Goal: Task Accomplishment & Management: Manage account settings

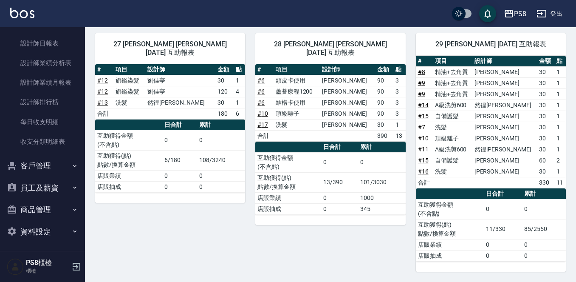
scroll to position [389, 0]
click at [57, 168] on button "客戶管理" at bounding box center [42, 164] width 78 height 22
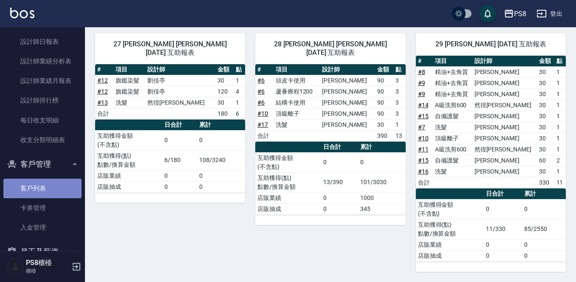
click at [47, 183] on link "客戶列表" at bounding box center [42, 188] width 78 height 20
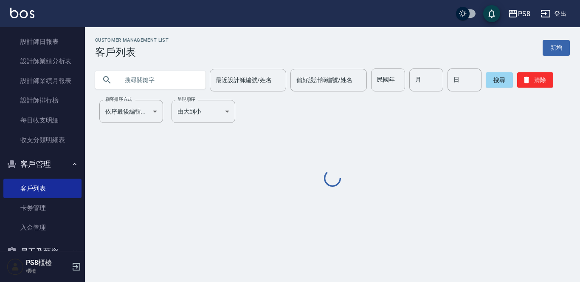
click at [154, 74] on input "text" at bounding box center [159, 79] width 80 height 23
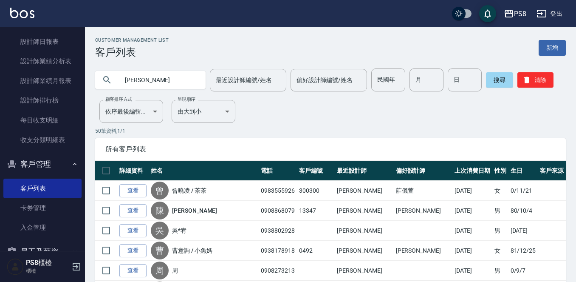
type input "[PERSON_NAME]"
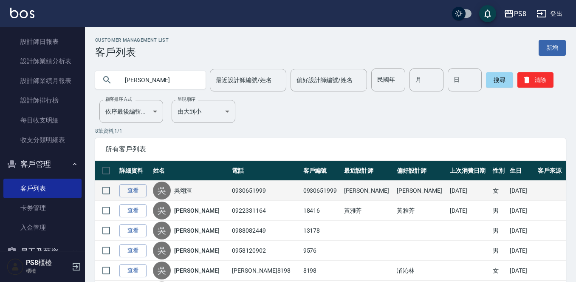
click at [189, 190] on link "吳翊洹" at bounding box center [183, 190] width 18 height 8
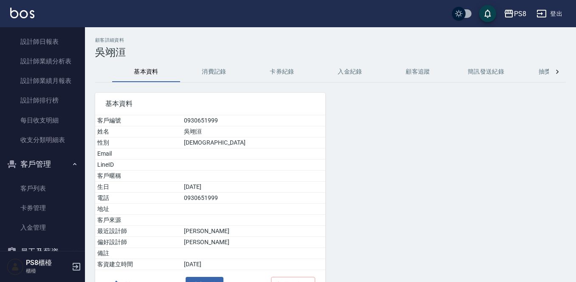
drag, startPoint x: 192, startPoint y: 110, endPoint x: 199, endPoint y: 84, distance: 27.4
click at [199, 84] on div "基本資料 客戶編號 0930651999 姓名 吳翊洹 性別 [DEMOGRAPHIC_DATA] Email LineID 客戶暱稱 生日 [DEMOGRA…" at bounding box center [205, 190] width 240 height 217
click at [202, 79] on button "消費記錄" at bounding box center [214, 72] width 68 height 20
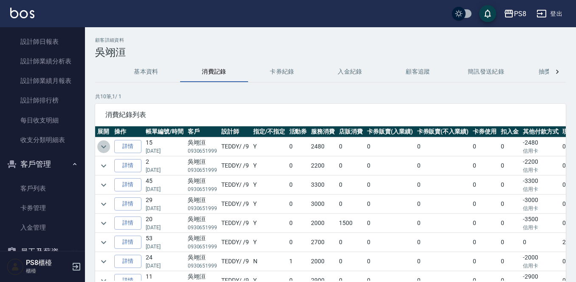
click at [105, 147] on icon "expand row" at bounding box center [104, 146] width 10 height 10
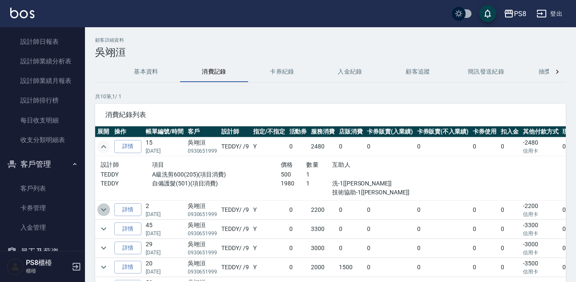
click at [102, 208] on icon "expand row" at bounding box center [104, 209] width 10 height 10
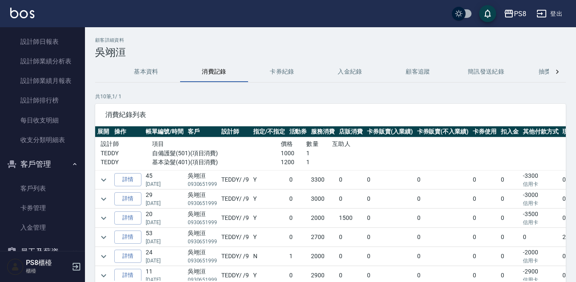
scroll to position [85, 0]
click at [101, 179] on icon "expand row" at bounding box center [104, 179] width 10 height 10
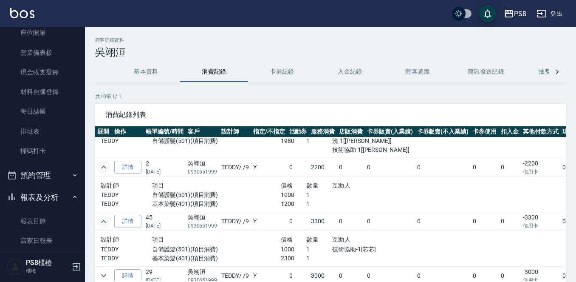
scroll to position [0, 0]
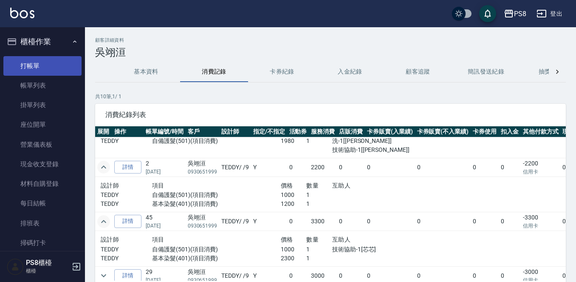
click at [33, 70] on link "打帳單" at bounding box center [42, 66] width 78 height 20
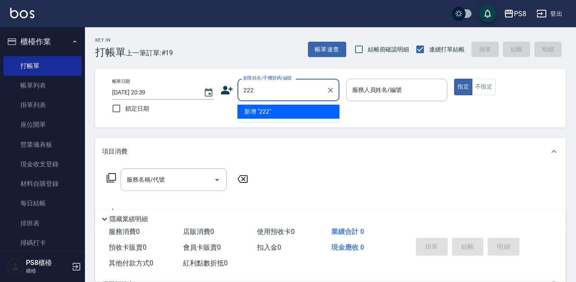
type input "2222"
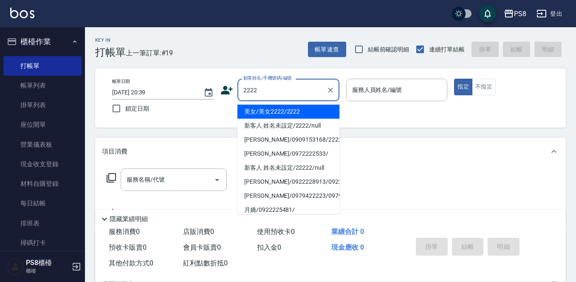
click at [285, 100] on div "2222 顧客姓名/手機號碼/編號" at bounding box center [289, 90] width 102 height 23
drag, startPoint x: 286, startPoint y: 95, endPoint x: 154, endPoint y: 84, distance: 132.1
click at [154, 84] on div "帳單日期 [DATE] 20:39 鎖定日期 顧客姓名/手機號碼/編號 2222 顧客姓名/手機號碼/編號 服務人員姓名/編號 服務人員姓名/編號 指定 不指定" at bounding box center [330, 98] width 450 height 39
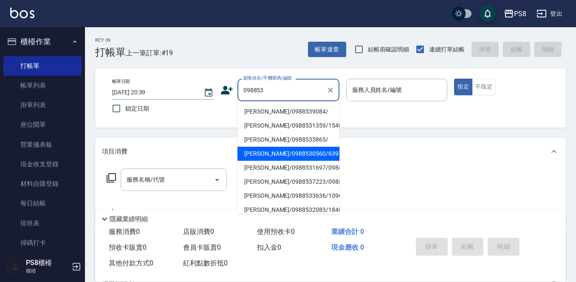
click at [274, 152] on li "[PERSON_NAME]/0988530560/639" at bounding box center [289, 154] width 102 height 14
type input "[PERSON_NAME]/0988530560/639"
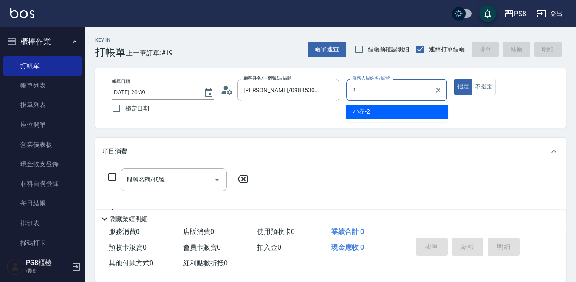
type input "小赤-2"
type button "true"
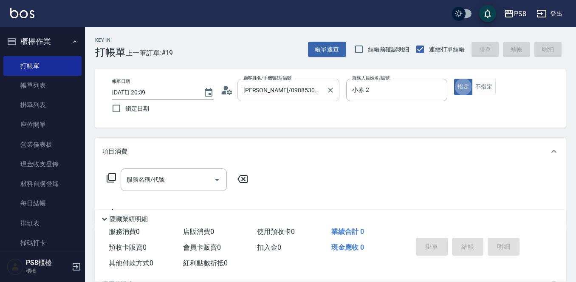
click at [257, 99] on div "[PERSON_NAME]/0988530560/639 顧客姓名/手機號碼/編號" at bounding box center [289, 90] width 102 height 23
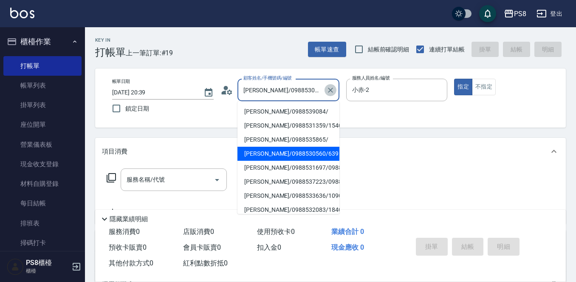
click at [331, 84] on button "Clear" at bounding box center [331, 90] width 12 height 12
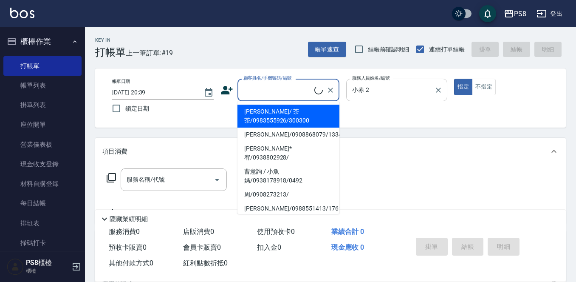
click at [438, 96] on div at bounding box center [438, 90] width 11 height 23
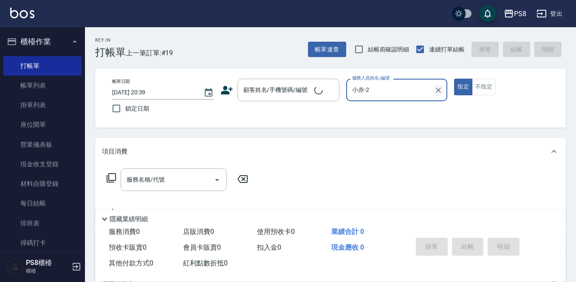
click at [439, 91] on icon "Clear" at bounding box center [438, 90] width 8 height 8
click at [283, 91] on input "顧客姓名/手機號碼/編號" at bounding box center [277, 89] width 73 height 15
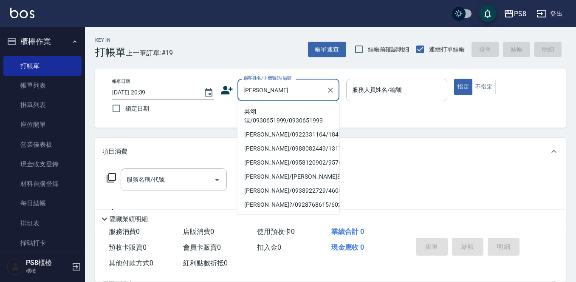
click at [275, 115] on li "吳翊洹/0930651999/0930651999" at bounding box center [289, 116] width 102 height 23
type input "吳翊洹/0930651999/0930651999"
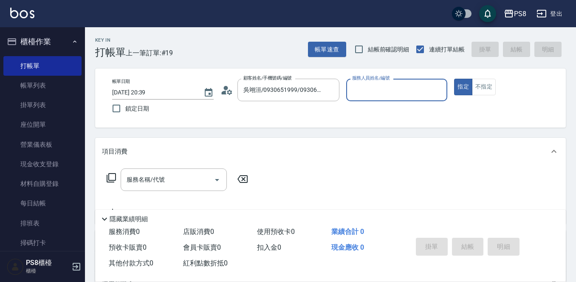
type input "TEDDY-9"
click at [454, 79] on button "指定" at bounding box center [463, 87] width 18 height 17
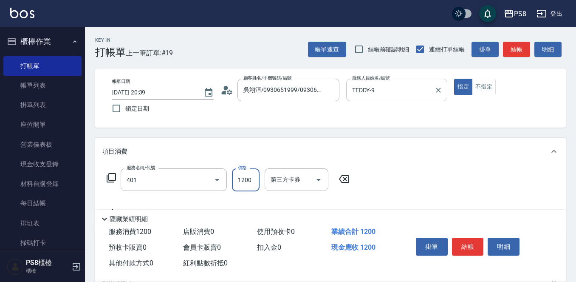
type input "基本染髮(401)"
click at [243, 175] on input "230" at bounding box center [246, 179] width 28 height 23
type input "2300"
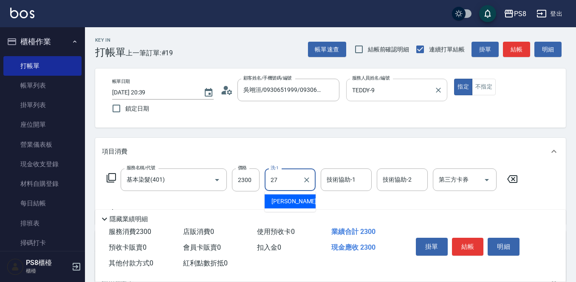
type input "2"
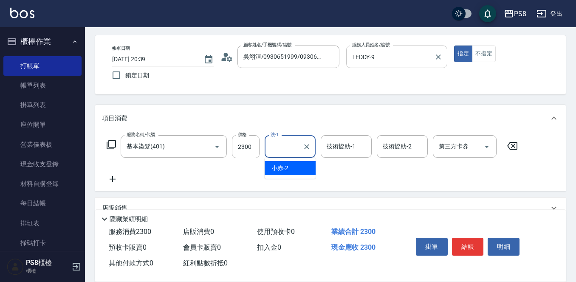
scroll to position [42, 0]
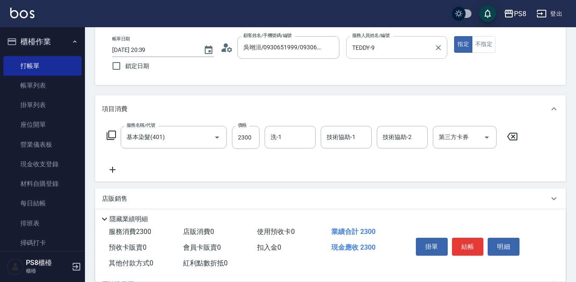
click at [106, 164] on icon at bounding box center [112, 169] width 21 height 10
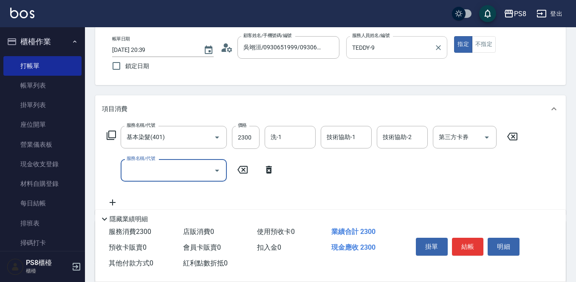
click at [127, 165] on input "服務名稱/代號" at bounding box center [167, 170] width 86 height 15
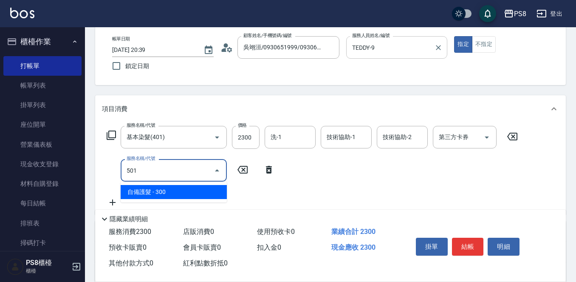
click at [166, 201] on ul "自備護髮 - 300" at bounding box center [174, 191] width 106 height 21
click at [166, 195] on span "自備護髮 - 300" at bounding box center [174, 192] width 106 height 14
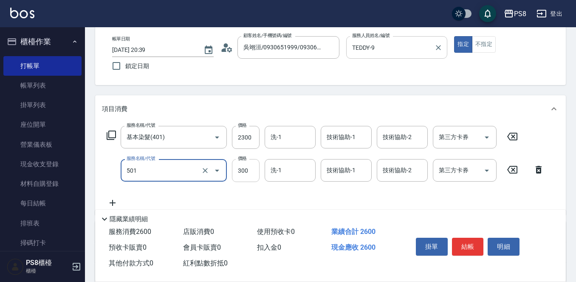
type input "自備護髮(501)"
click at [241, 168] on input "300" at bounding box center [246, 170] width 28 height 23
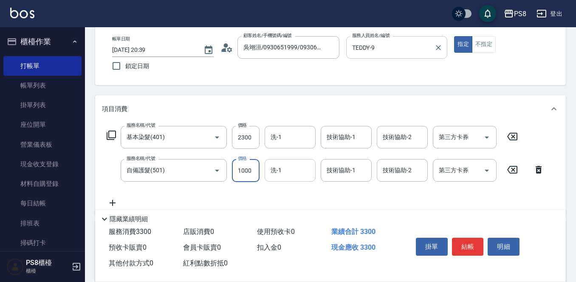
type input "1000"
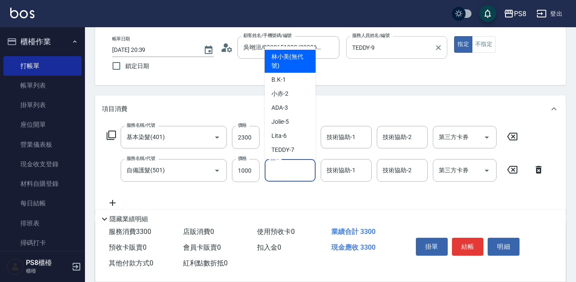
click at [288, 168] on input "洗-1" at bounding box center [290, 170] width 43 height 15
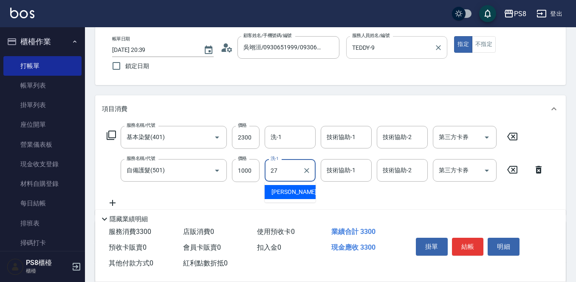
drag, startPoint x: 301, startPoint y: 190, endPoint x: 315, endPoint y: 180, distance: 17.0
click at [300, 192] on div "[PERSON_NAME] -27" at bounding box center [290, 192] width 51 height 14
type input "[PERSON_NAME]-27"
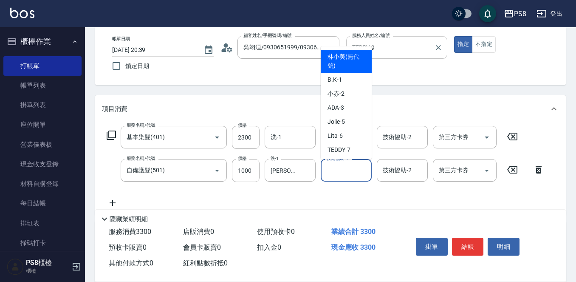
click at [333, 175] on input "技術協助-1" at bounding box center [346, 170] width 43 height 15
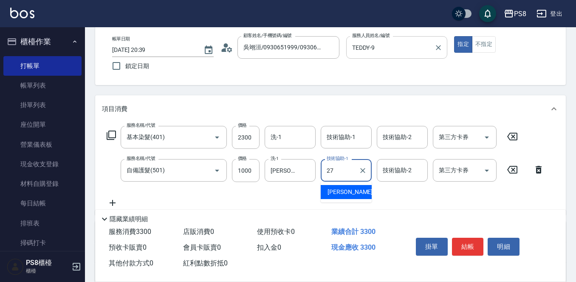
click at [334, 190] on span "[PERSON_NAME] -27" at bounding box center [355, 191] width 54 height 9
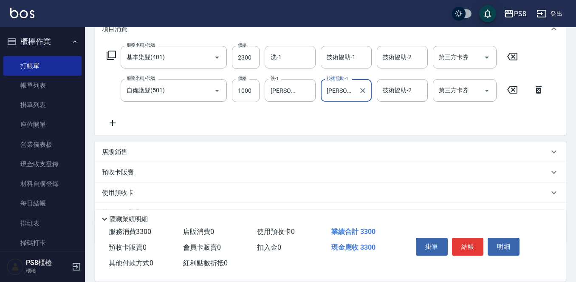
scroll to position [166, 0]
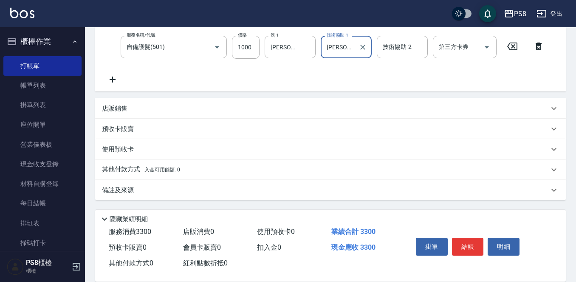
type input "[PERSON_NAME]-27"
click at [117, 168] on p "其他付款方式 入金可用餘額: 0" at bounding box center [141, 169] width 78 height 9
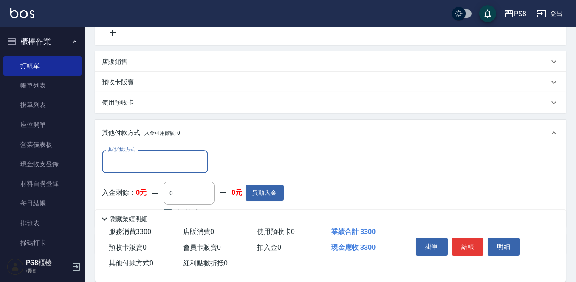
scroll to position [252, 0]
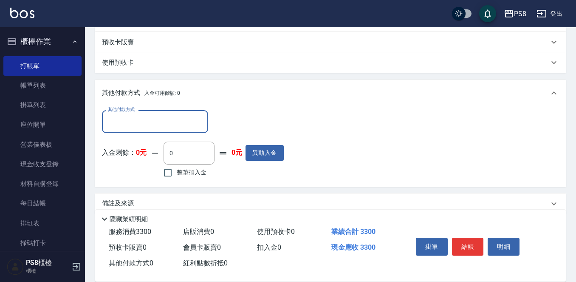
click at [144, 122] on input "其他付款方式" at bounding box center [155, 121] width 99 height 15
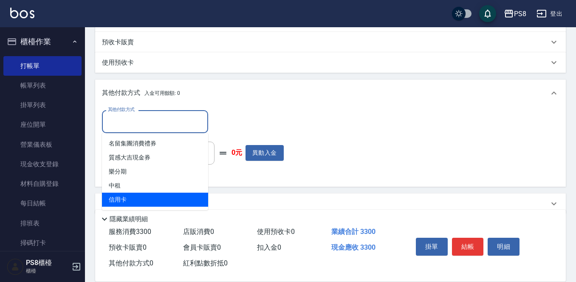
click at [148, 195] on span "信用卡" at bounding box center [155, 199] width 106 height 14
type input "信用卡"
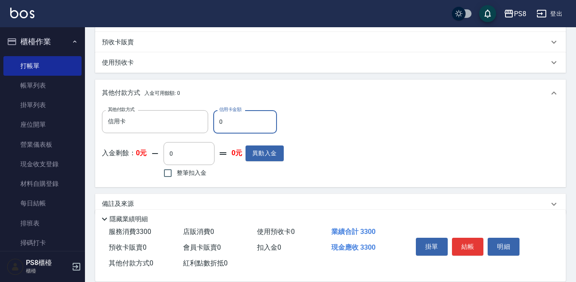
drag, startPoint x: 225, startPoint y: 125, endPoint x: 217, endPoint y: 125, distance: 8.1
click at [217, 125] on input "0" at bounding box center [245, 121] width 64 height 23
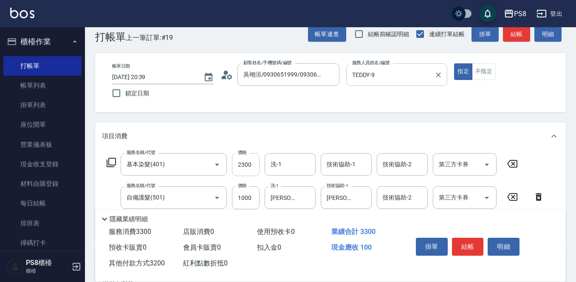
scroll to position [42, 0]
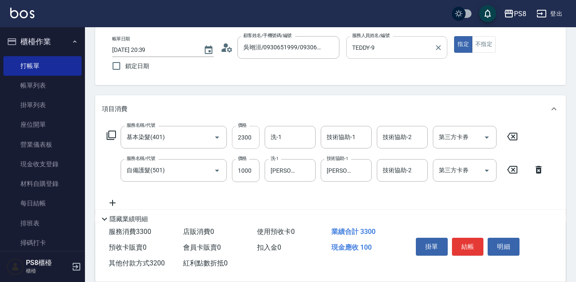
type input "3200"
click at [252, 134] on input "2300" at bounding box center [246, 137] width 28 height 23
type input "22"
type input "0"
drag, startPoint x: 271, startPoint y: 148, endPoint x: 245, endPoint y: 168, distance: 32.7
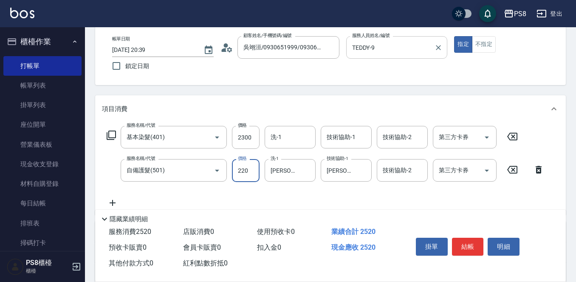
click at [245, 168] on input "220" at bounding box center [246, 170] width 28 height 23
type input "1000"
click at [253, 139] on input "2300" at bounding box center [246, 137] width 28 height 23
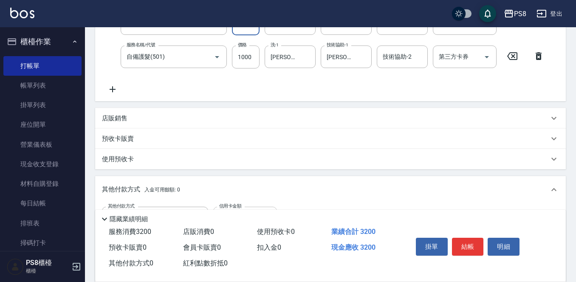
scroll to position [212, 0]
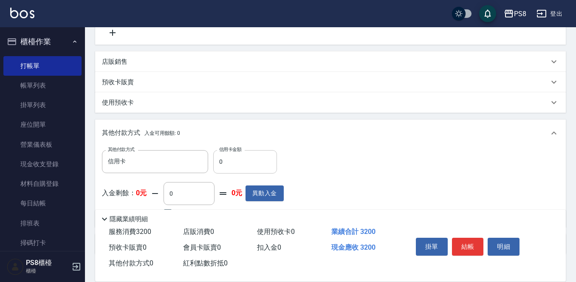
type input "2200"
click at [230, 158] on input "0" at bounding box center [245, 161] width 64 height 23
type input "3200"
click at [459, 247] on button "結帳" at bounding box center [468, 247] width 32 height 18
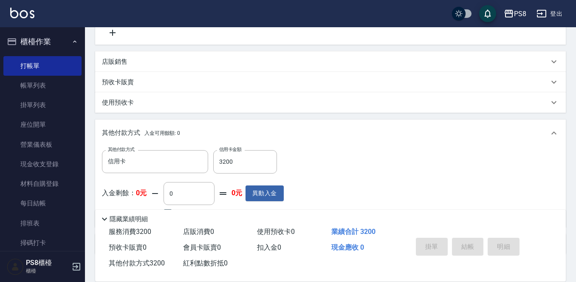
type input "[DATE] 20:43"
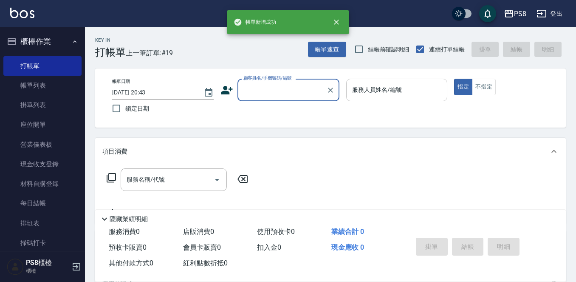
scroll to position [0, 0]
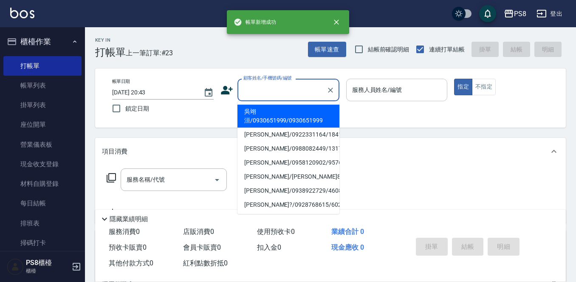
click at [284, 87] on input "顧客姓名/手機號碼/編號" at bounding box center [282, 89] width 82 height 15
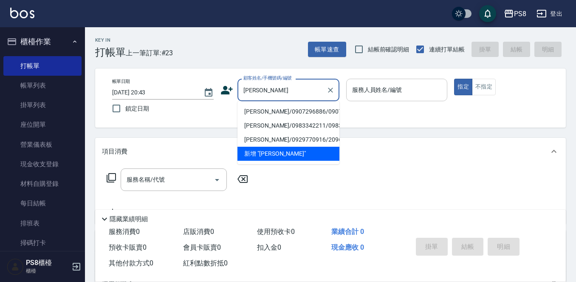
click at [280, 111] on li "[PERSON_NAME]/0907296886/0907296886" at bounding box center [289, 112] width 102 height 14
type input "[PERSON_NAME]/0907296886/0907296886"
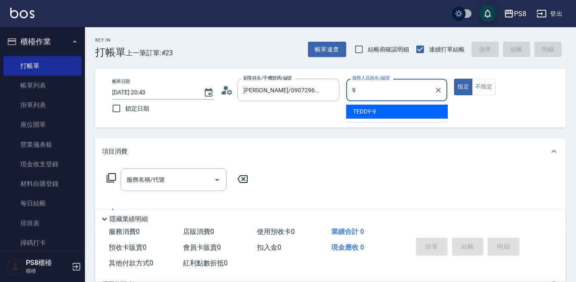
type input "TEDDY-9"
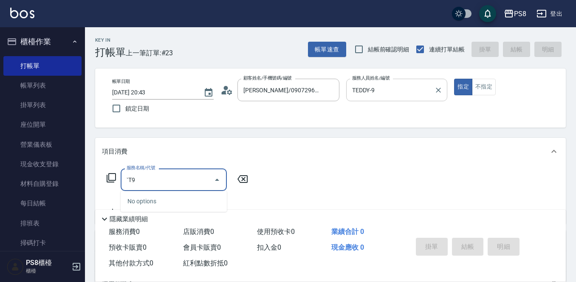
type input "`T"
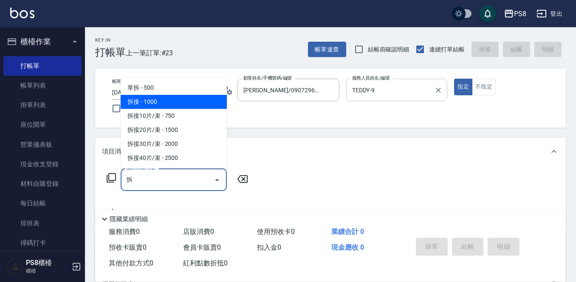
click at [194, 99] on span "拆接 - 1000" at bounding box center [174, 102] width 106 height 14
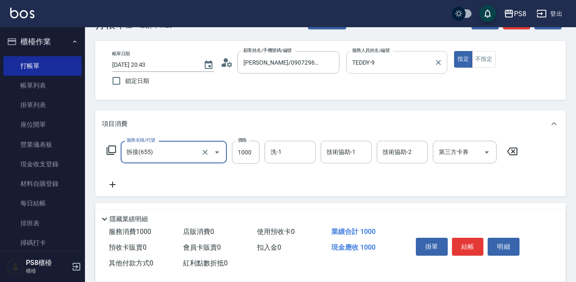
scroll to position [42, 0]
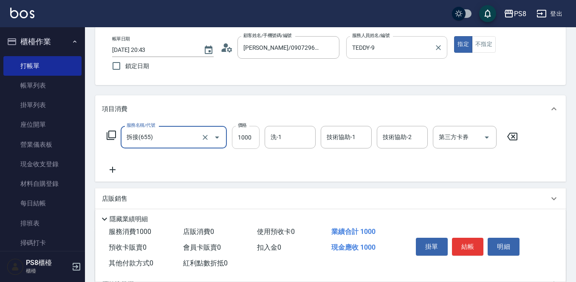
type input "拆接(655)"
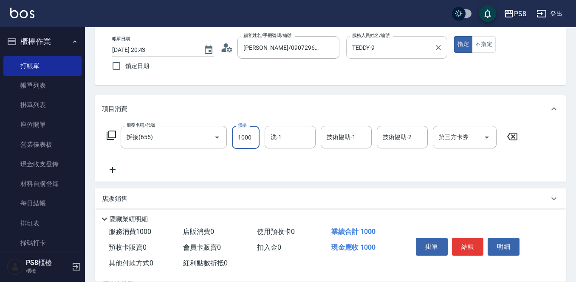
click at [239, 130] on input "1000" at bounding box center [246, 137] width 28 height 23
type input "3500"
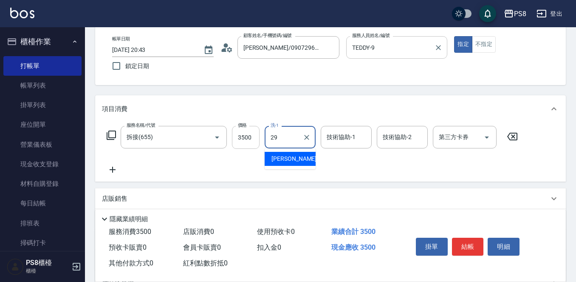
type input "[PERSON_NAME]-29"
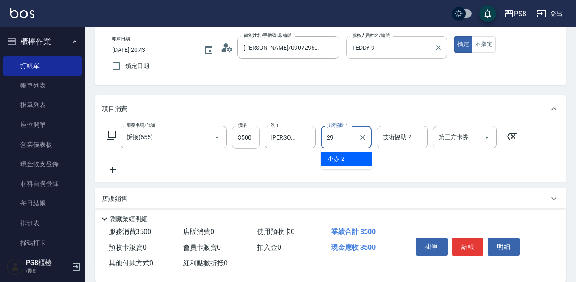
type input "[PERSON_NAME]-29"
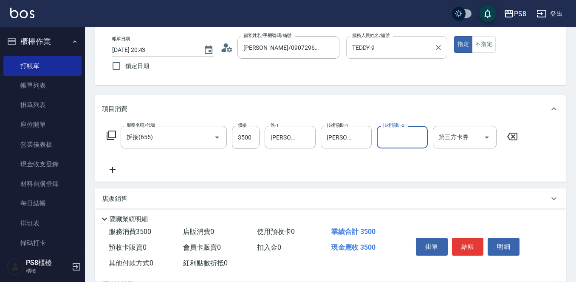
click at [110, 168] on icon at bounding box center [112, 169] width 21 height 10
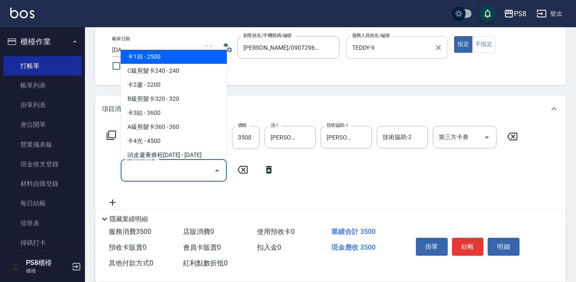
click at [140, 173] on input "服務名稱/代號" at bounding box center [167, 170] width 86 height 15
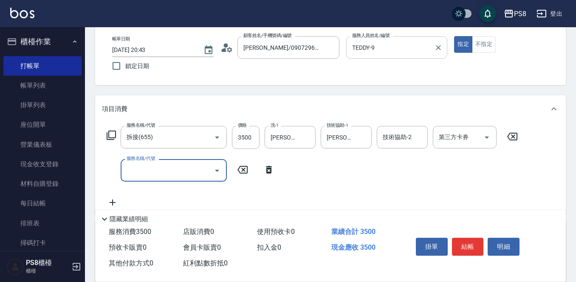
click at [165, 173] on input "服務名稱/代號" at bounding box center [167, 170] width 86 height 15
type input "基本染髮(401)"
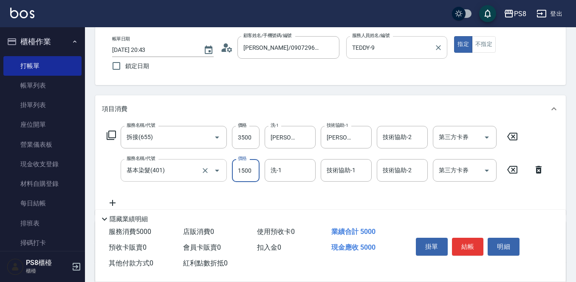
type input "1500"
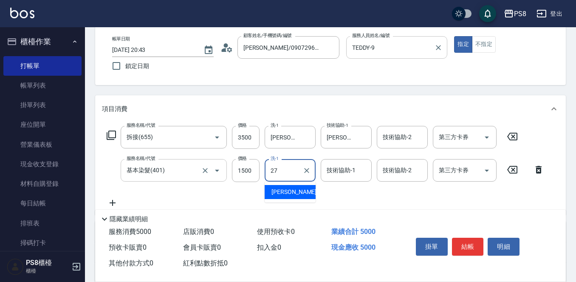
type input "[PERSON_NAME]-27"
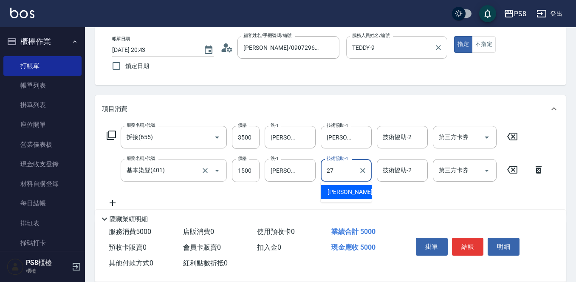
type input "[PERSON_NAME]-27"
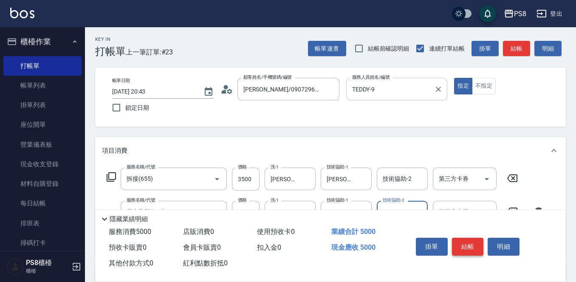
scroll to position [0, 0]
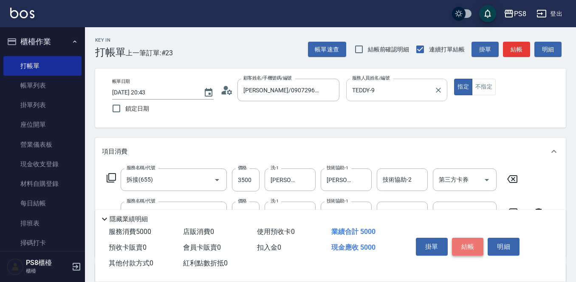
click at [478, 245] on button "結帳" at bounding box center [468, 247] width 32 height 18
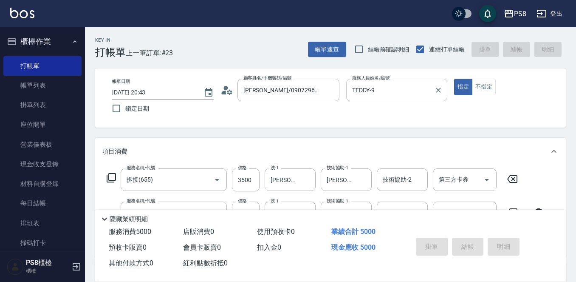
type input "[DATE] 20:44"
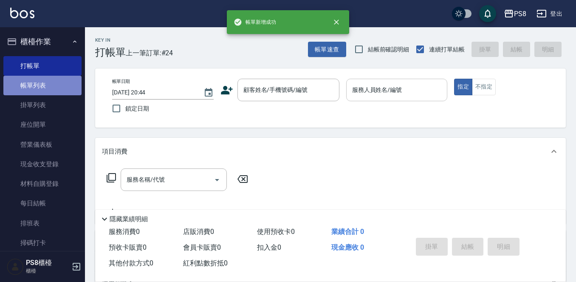
click at [59, 88] on link "帳單列表" at bounding box center [42, 86] width 78 height 20
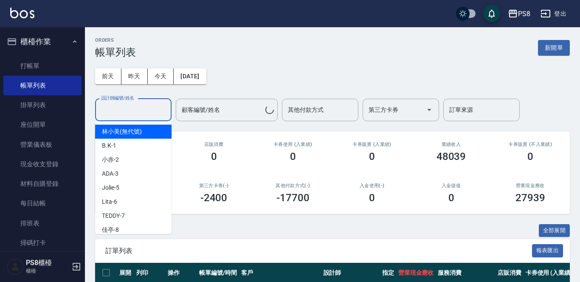
click at [160, 107] on input "設計師編號/姓名" at bounding box center [133, 109] width 69 height 15
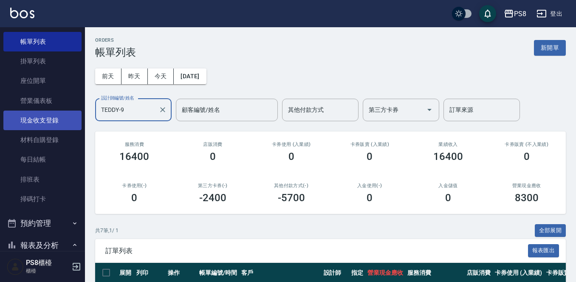
scroll to position [85, 0]
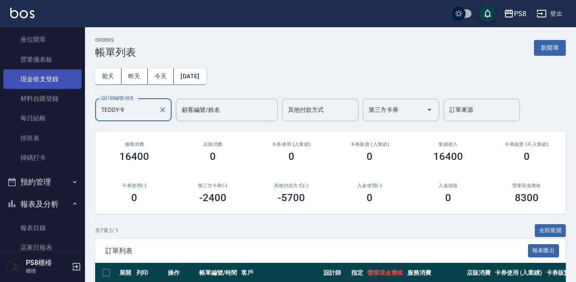
type input "TEDDY-9"
click at [37, 80] on link "現金收支登錄" at bounding box center [42, 79] width 78 height 20
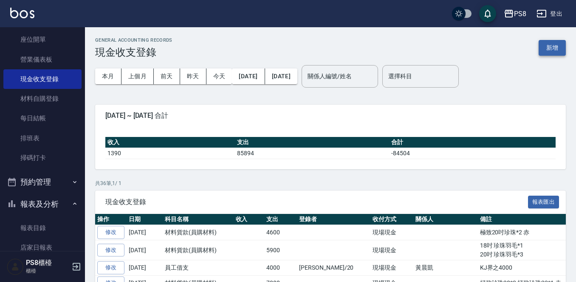
drag, startPoint x: 557, startPoint y: 57, endPoint x: 557, endPoint y: 49, distance: 8.1
click at [557, 57] on div "GENERAL ACCOUNTING RECORDS 現金收支登錄 新增" at bounding box center [330, 47] width 471 height 21
click at [557, 49] on button "新增" at bounding box center [552, 48] width 27 height 16
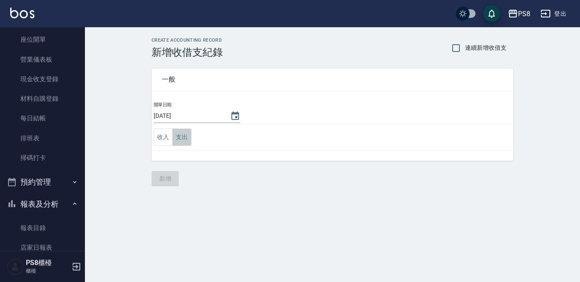
click at [179, 145] on button "支出" at bounding box center [182, 136] width 19 height 17
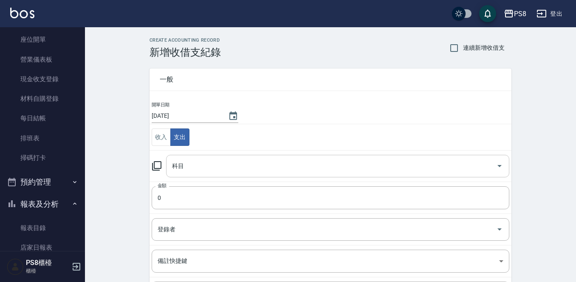
click at [179, 163] on input "科目" at bounding box center [331, 165] width 323 height 15
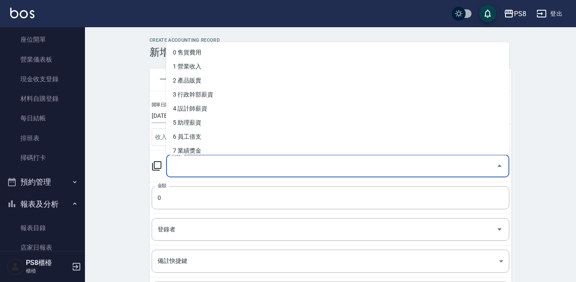
type input "7"
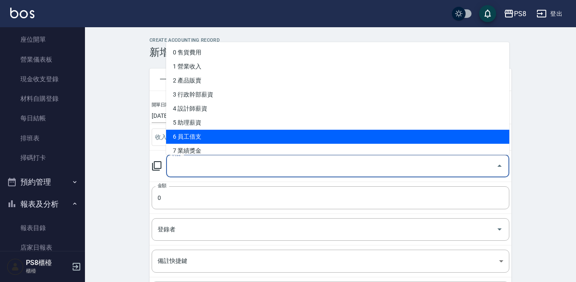
click at [193, 137] on li "6 員工借支" at bounding box center [337, 137] width 343 height 14
type input "6 員工借支"
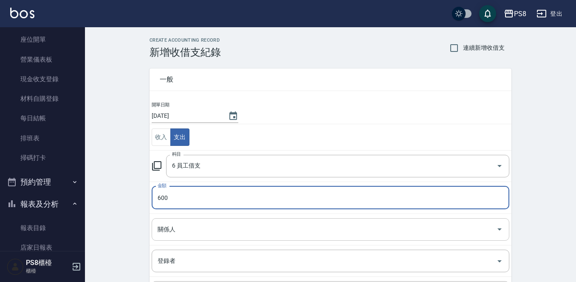
type input "600"
click at [163, 229] on input "關係人" at bounding box center [324, 229] width 337 height 15
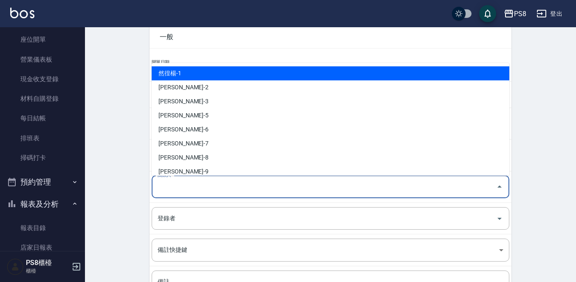
click at [202, 76] on li "然徨楊-1" at bounding box center [331, 73] width 358 height 14
type input "然徨楊-1"
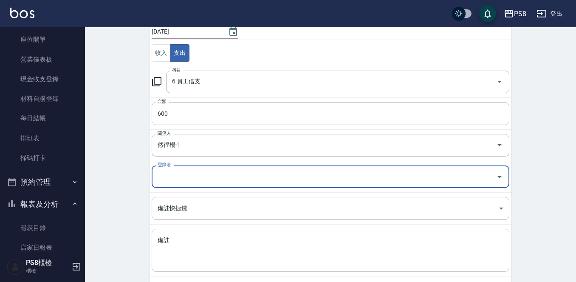
scroll to position [125, 0]
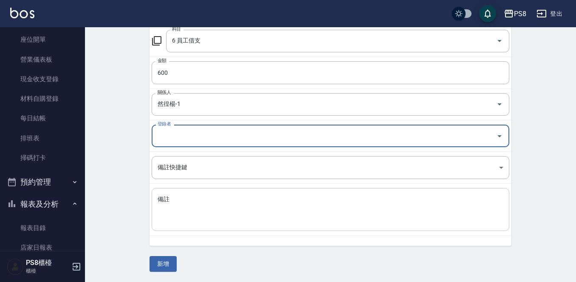
click at [206, 212] on textarea "備註" at bounding box center [331, 209] width 346 height 29
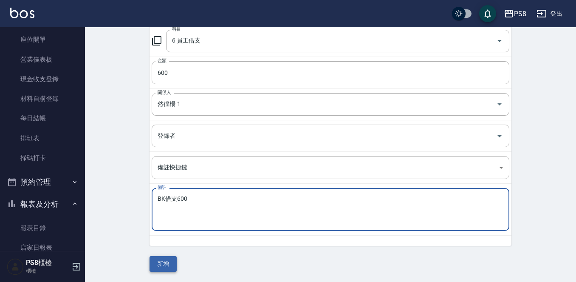
type textarea "BK借支600"
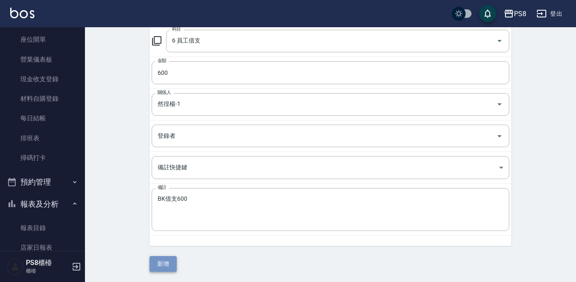
click at [172, 263] on button "新增" at bounding box center [163, 264] width 27 height 16
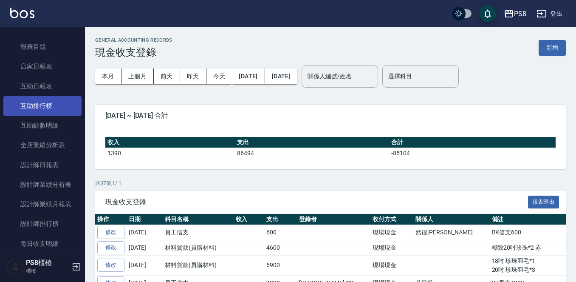
scroll to position [297, 0]
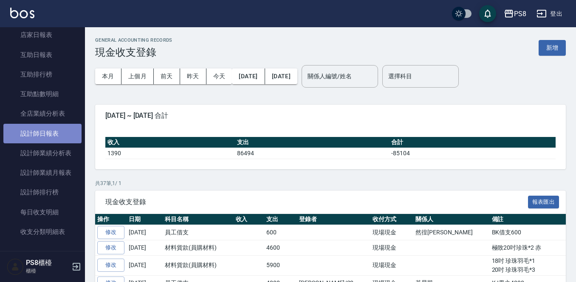
click at [57, 133] on link "設計師日報表" at bounding box center [42, 134] width 78 height 20
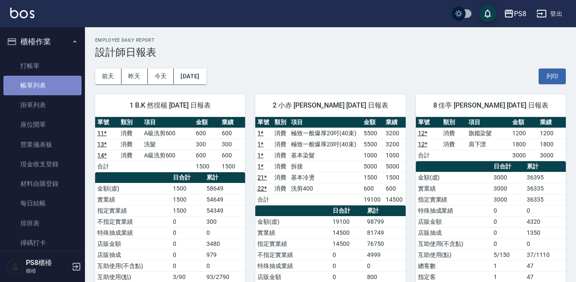
click at [54, 88] on link "帳單列表" at bounding box center [42, 86] width 78 height 20
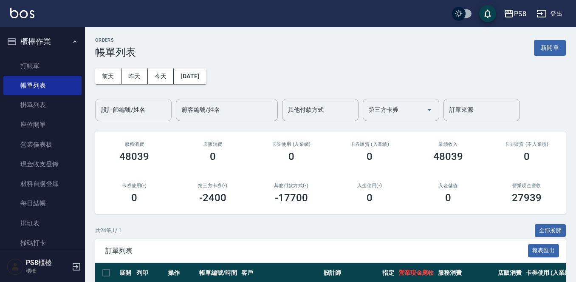
click at [136, 103] on input "設計師編號/姓名" at bounding box center [133, 109] width 69 height 15
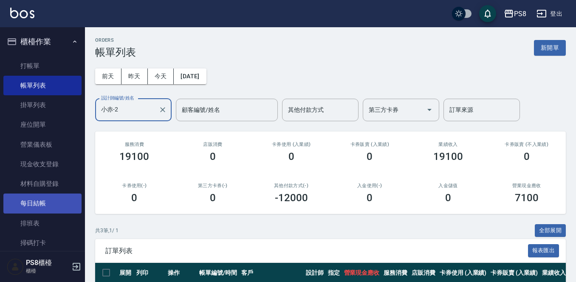
type input "小赤-2"
click at [40, 198] on link "每日結帳" at bounding box center [42, 203] width 78 height 20
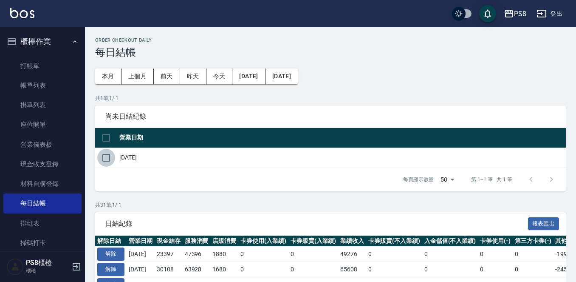
click at [103, 153] on input "checkbox" at bounding box center [106, 158] width 18 height 18
checkbox input "true"
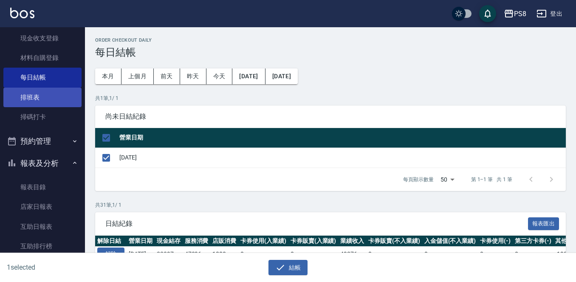
scroll to position [127, 0]
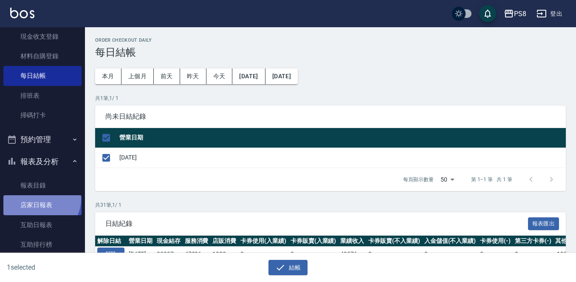
click at [40, 198] on link "店家日報表" at bounding box center [42, 205] width 78 height 20
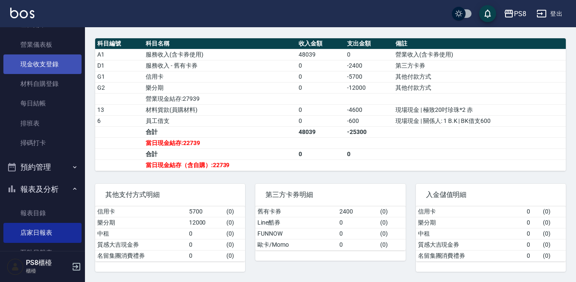
scroll to position [85, 0]
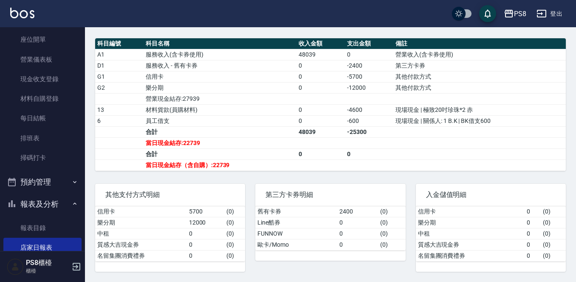
click at [356, 119] on td "-600" at bounding box center [369, 120] width 48 height 11
drag, startPoint x: 325, startPoint y: 116, endPoint x: 378, endPoint y: 130, distance: 55.2
click at [378, 130] on tbody "A1 服務收入(含卡券使用) 48039 0 營業收入(含卡券使用) D1 服務收入 - 舊有卡券 0 -2400 第三方卡券 G1 信用卡 0 -5700 …" at bounding box center [330, 110] width 471 height 122
click at [363, 111] on td "-4600" at bounding box center [369, 109] width 48 height 11
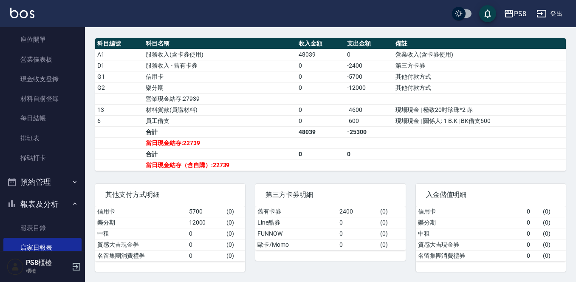
drag, startPoint x: 344, startPoint y: 110, endPoint x: 348, endPoint y: 109, distance: 4.8
click at [343, 110] on td "0" at bounding box center [321, 109] width 48 height 11
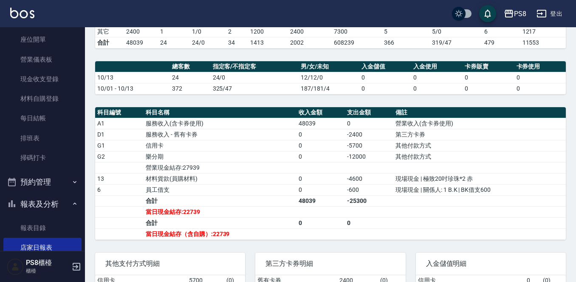
scroll to position [212, 0]
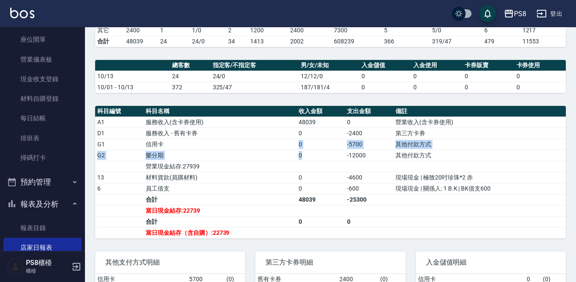
drag, startPoint x: 296, startPoint y: 149, endPoint x: 313, endPoint y: 158, distance: 19.0
click at [313, 158] on tbody "A1 服務收入(含卡券使用) 48039 0 營業收入(含卡券使用) D1 服務收入 - 舊有卡券 0 -2400 第三方卡券 G1 信用卡 0 -5700 …" at bounding box center [330, 177] width 471 height 122
click at [313, 158] on td "0" at bounding box center [321, 155] width 48 height 11
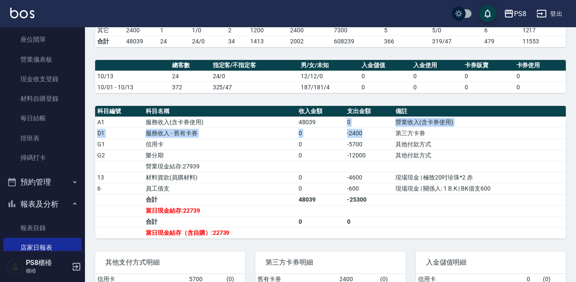
drag, startPoint x: 330, startPoint y: 132, endPoint x: 407, endPoint y: 119, distance: 78.3
click at [395, 126] on tr "A1 服務收入(含卡券使用) 48039 0 營業收入(含卡券使用)" at bounding box center [330, 121] width 471 height 11
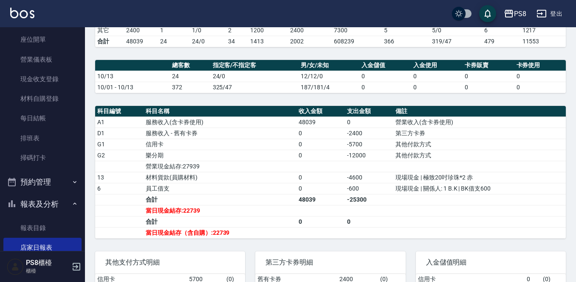
click at [409, 117] on th "備註" at bounding box center [479, 111] width 173 height 11
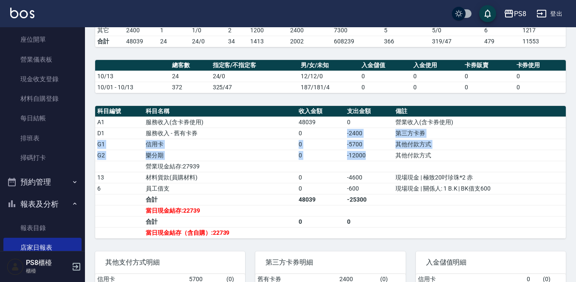
drag, startPoint x: 342, startPoint y: 140, endPoint x: 365, endPoint y: 164, distance: 32.8
click at [365, 164] on tbody "A1 服務收入(含卡券使用) 48039 0 營業收入(含卡券使用) D1 服務收入 - 舊有卡券 0 -2400 第三方卡券 G1 信用卡 0 -5700 …" at bounding box center [330, 177] width 471 height 122
click at [372, 158] on td "-12000" at bounding box center [369, 155] width 48 height 11
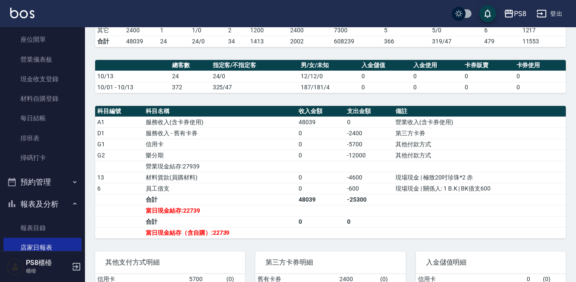
click at [224, 183] on td "材料貨款(員購材料)" at bounding box center [220, 177] width 153 height 11
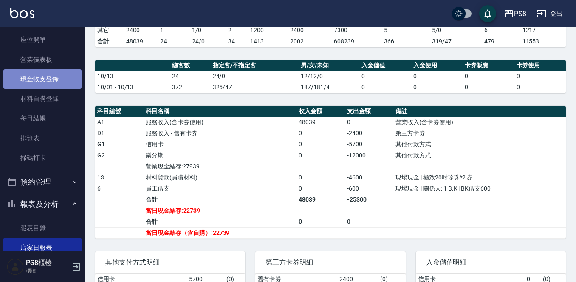
click at [49, 85] on link "現金收支登錄" at bounding box center [42, 79] width 78 height 20
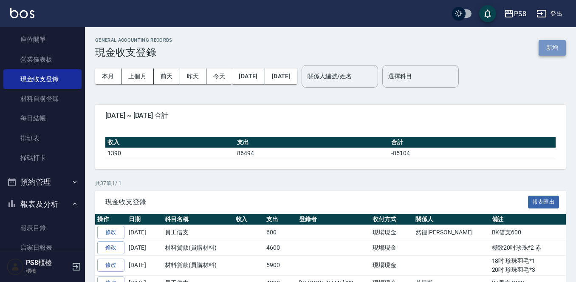
click at [552, 40] on button "新增" at bounding box center [552, 48] width 27 height 16
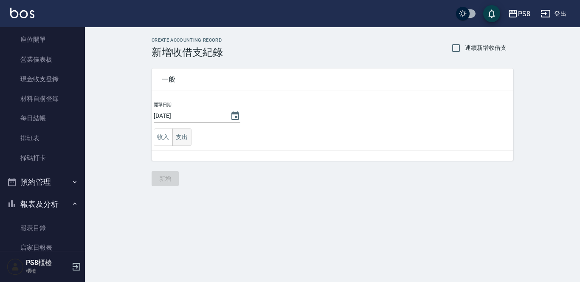
click at [187, 133] on button "支出" at bounding box center [182, 136] width 19 height 17
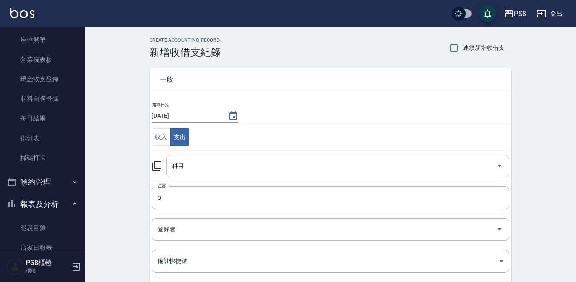
click at [199, 157] on div "科目" at bounding box center [337, 166] width 343 height 23
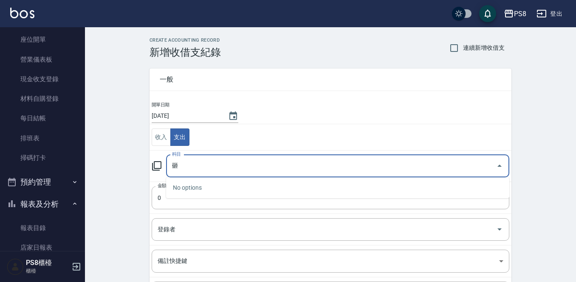
type input "雜"
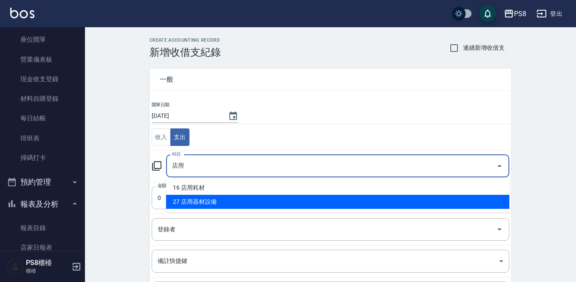
type input "店"
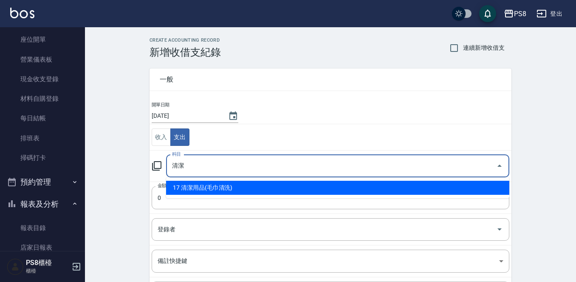
click at [217, 190] on li "17 清潔用品(毛巾清洗)" at bounding box center [337, 188] width 343 height 14
type input "17 清潔用品(毛巾清洗)"
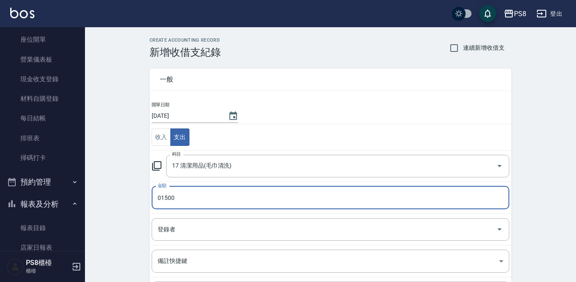
type input "01500"
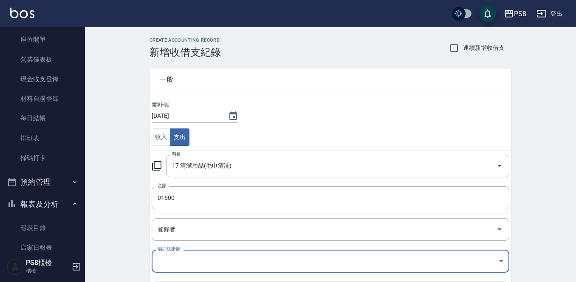
scroll to position [93, 0]
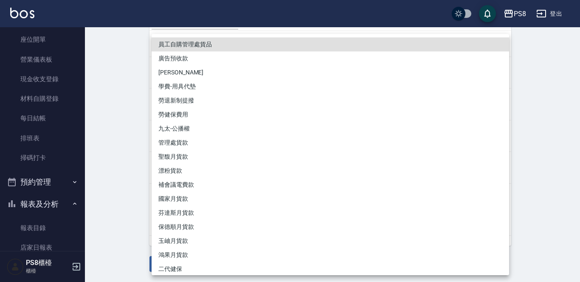
click at [109, 168] on div at bounding box center [290, 141] width 580 height 282
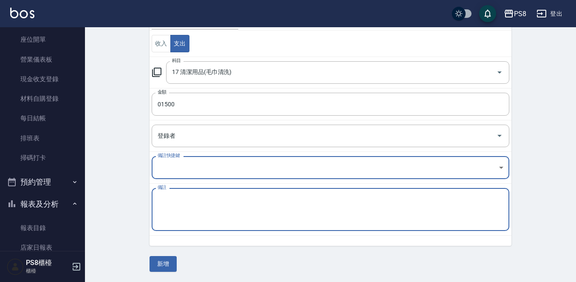
click at [170, 215] on textarea "備註" at bounding box center [331, 209] width 346 height 29
type textarea "魚缸清理"
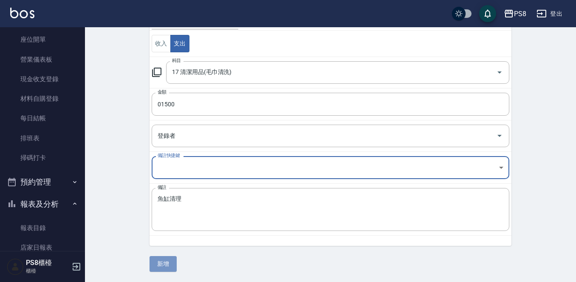
click at [166, 270] on button "新增" at bounding box center [163, 264] width 27 height 16
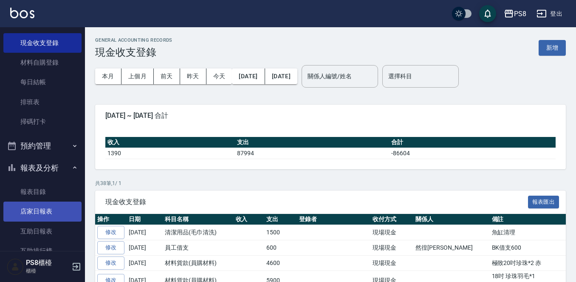
scroll to position [170, 0]
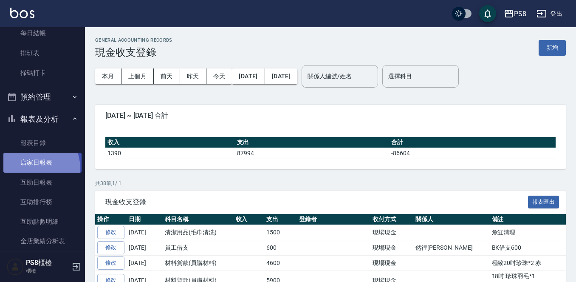
click at [27, 169] on link "店家日報表" at bounding box center [42, 163] width 78 height 20
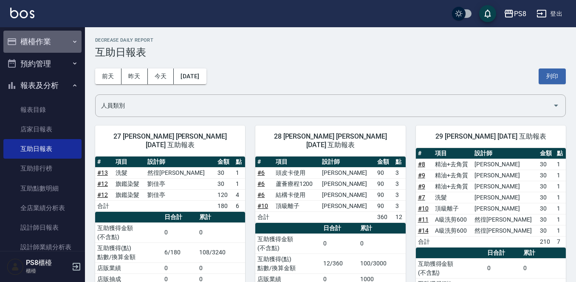
click at [42, 47] on button "櫃檯作業" at bounding box center [42, 42] width 78 height 22
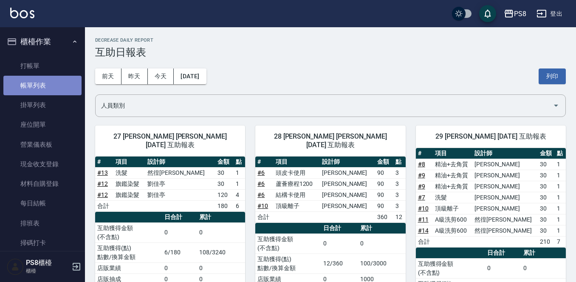
click at [58, 84] on link "帳單列表" at bounding box center [42, 86] width 78 height 20
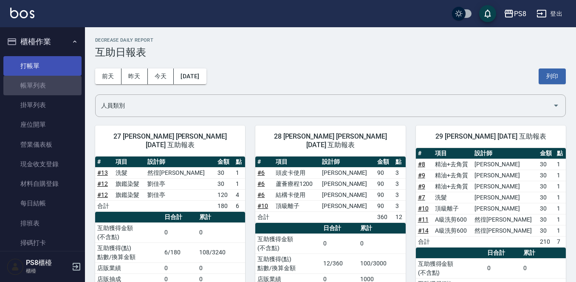
click at [45, 67] on link "打帳單" at bounding box center [42, 66] width 78 height 20
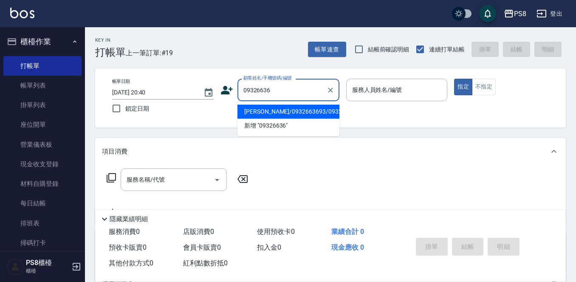
click at [282, 119] on li "蔡雲飛/0932663693/0932663693" at bounding box center [289, 112] width 102 height 14
type input "蔡雲飛/0932663693/0932663693"
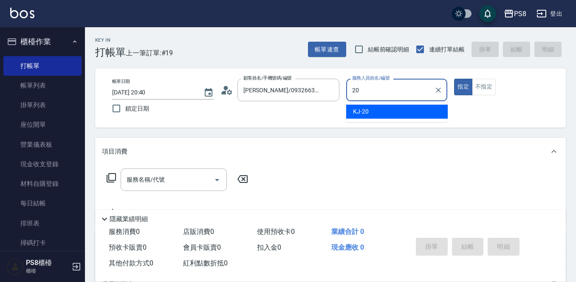
type input "KJ-20"
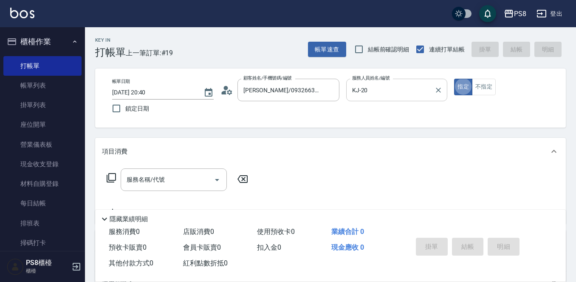
type button "true"
click at [158, 187] on div "服務名稱/代號" at bounding box center [174, 179] width 106 height 23
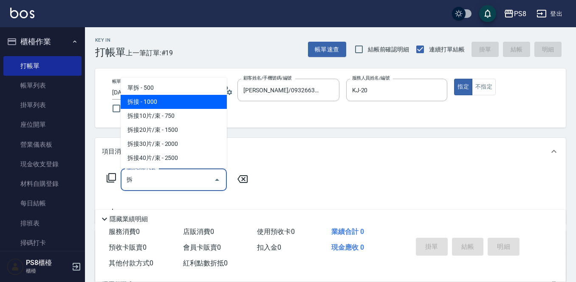
click at [187, 103] on span "拆接 - 1000" at bounding box center [174, 102] width 106 height 14
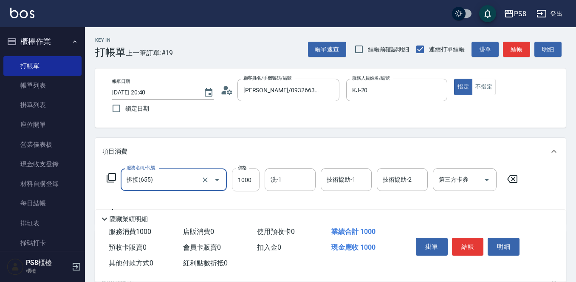
type input "拆接(655)"
click at [248, 187] on input "1000" at bounding box center [246, 179] width 28 height 23
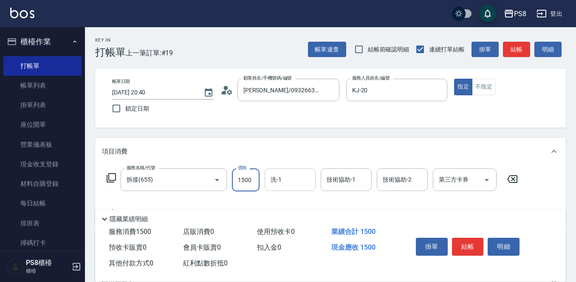
type input "1500"
click at [275, 177] on div "洗-1 洗-1" at bounding box center [290, 179] width 51 height 23
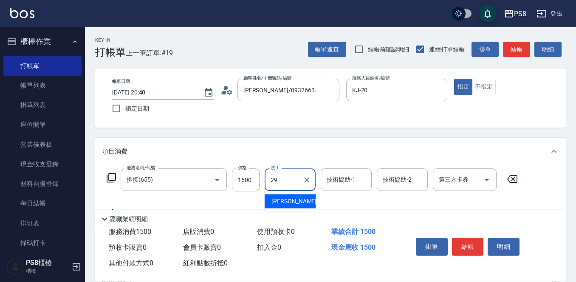
type input "[PERSON_NAME]-29"
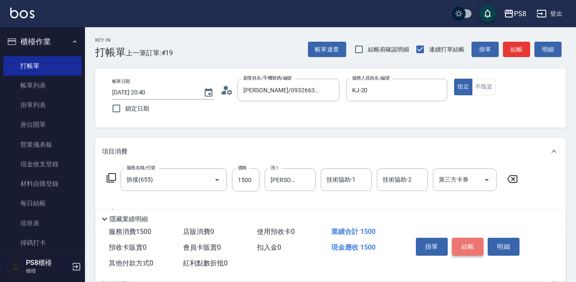
click at [471, 243] on button "結帳" at bounding box center [468, 247] width 32 height 18
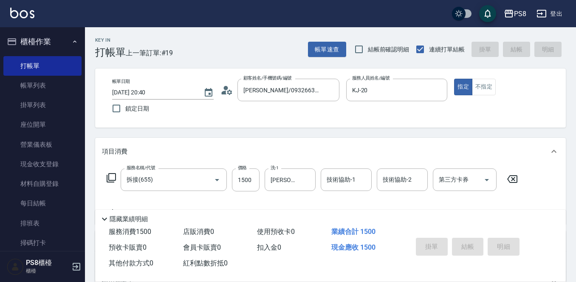
type input "2025/10/13 20:41"
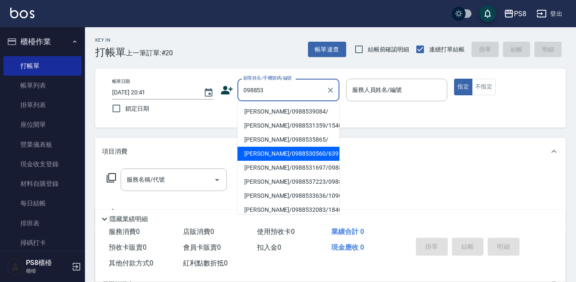
click at [280, 155] on li "[PERSON_NAME]/0988530560/639" at bounding box center [289, 154] width 102 height 14
type input "[PERSON_NAME]/0988530560/639"
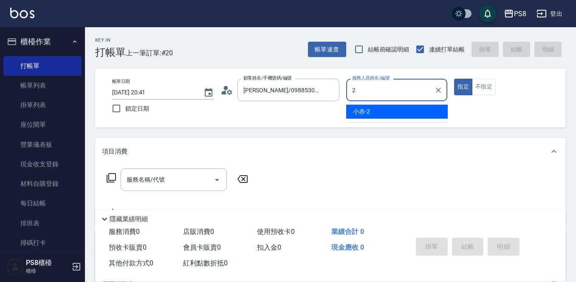
type input "小赤-2"
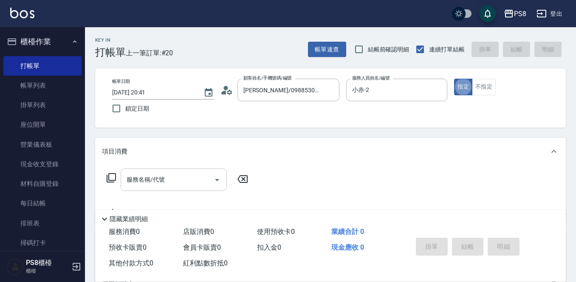
click at [147, 183] on div "服務名稱/代號 服務名稱/代號" at bounding box center [174, 179] width 106 height 23
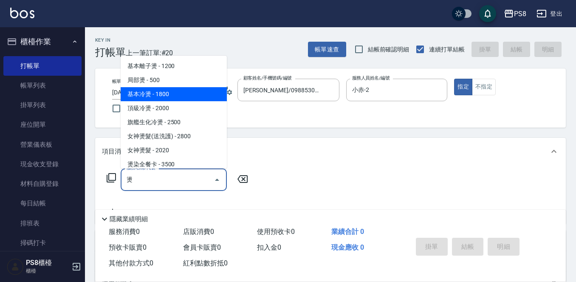
click at [172, 91] on span "基本冷燙 - 1800" at bounding box center [174, 94] width 106 height 14
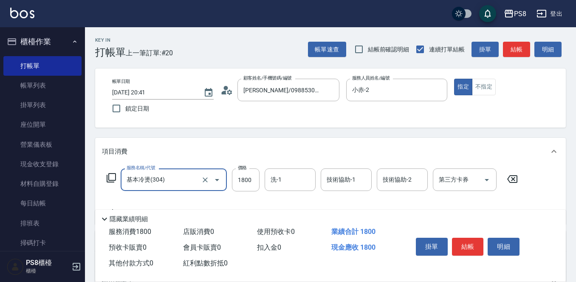
type input "基本冷燙(304)"
click at [241, 170] on label "價格" at bounding box center [242, 167] width 9 height 6
click at [241, 170] on input "1800" at bounding box center [246, 179] width 28 height 23
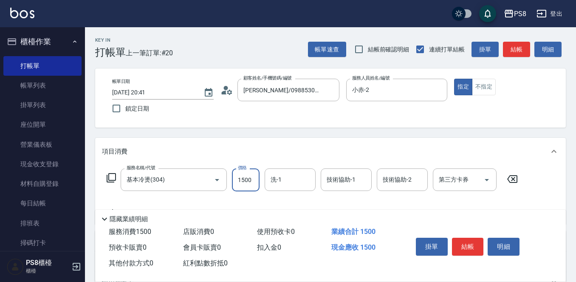
type input "1500"
click at [474, 240] on button "結帳" at bounding box center [468, 247] width 32 height 18
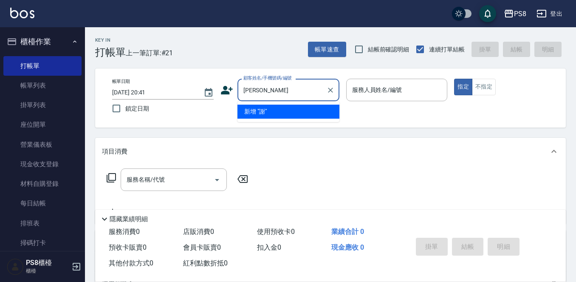
type input "謝"
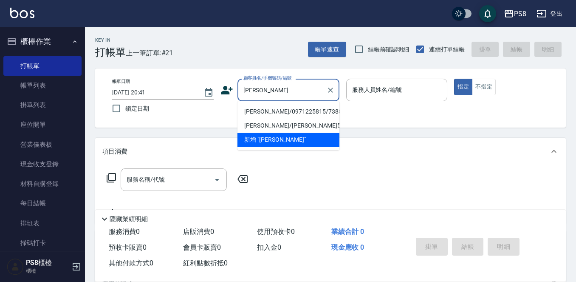
click at [277, 114] on li "謝陳賢/0971225815/7388" at bounding box center [289, 112] width 102 height 14
type input "謝陳賢/0971225815/7388"
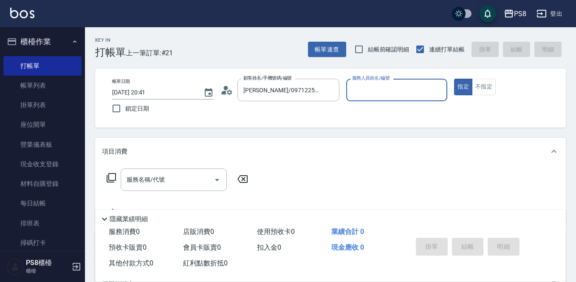
type input "小赤-2"
click at [156, 181] on div "服務名稱/代號 服務名稱/代號" at bounding box center [174, 179] width 106 height 23
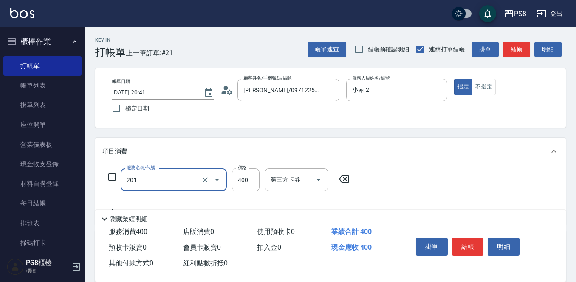
type input "洗剪400(201)"
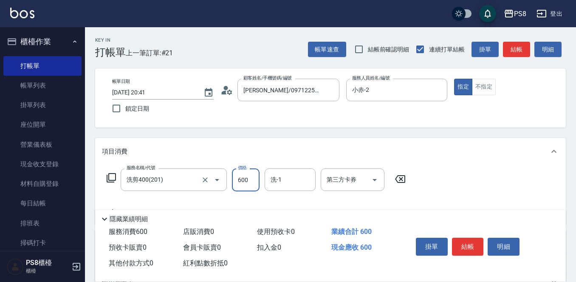
type input "600"
click at [475, 243] on button "結帳" at bounding box center [468, 247] width 32 height 18
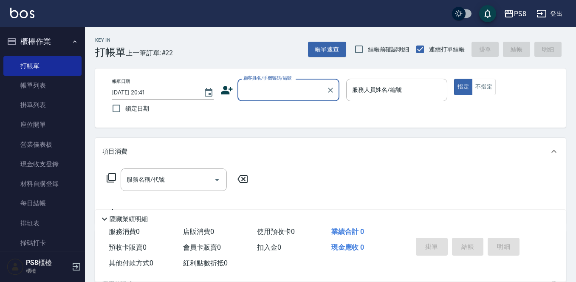
click at [266, 81] on label "顧客姓名/手機號碼/編號" at bounding box center [267, 78] width 48 height 6
click at [266, 82] on input "顧客姓名/手機號碼/編號" at bounding box center [282, 89] width 82 height 15
click at [45, 42] on button "櫃檯作業" at bounding box center [42, 42] width 78 height 22
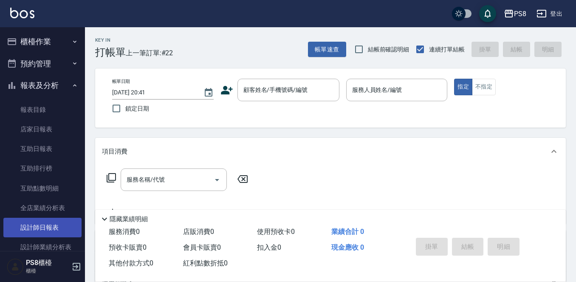
click at [39, 223] on link "設計師日報表" at bounding box center [42, 228] width 78 height 20
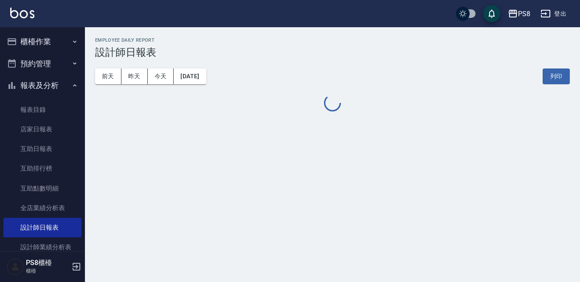
click at [51, 88] on button "報表及分析" at bounding box center [42, 85] width 78 height 22
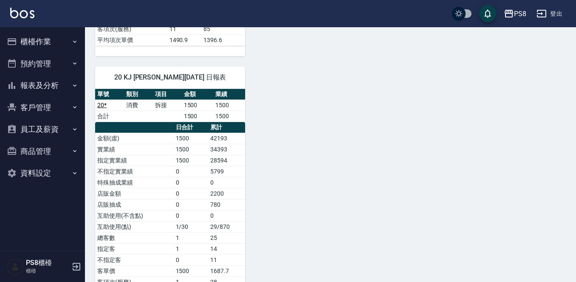
scroll to position [722, 0]
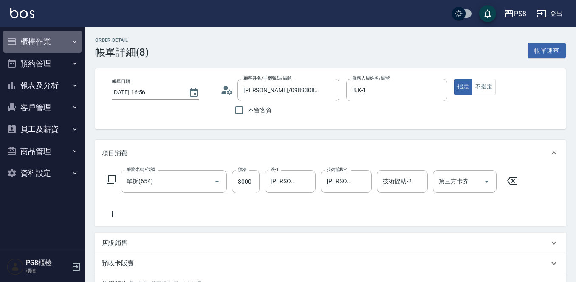
click at [57, 45] on button "櫃檯作業" at bounding box center [42, 42] width 78 height 22
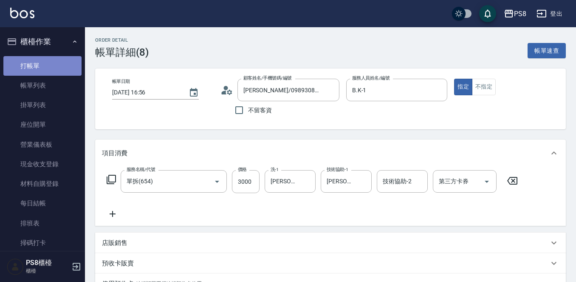
click at [65, 64] on link "打帳單" at bounding box center [42, 66] width 78 height 20
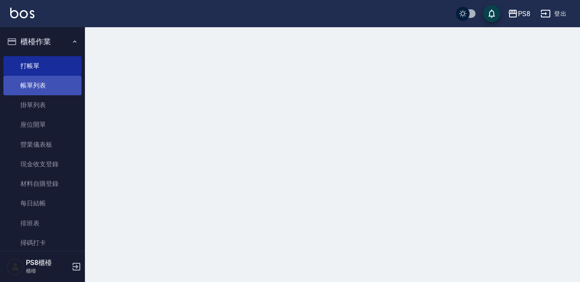
click at [56, 76] on link "帳單列表" at bounding box center [42, 86] width 78 height 20
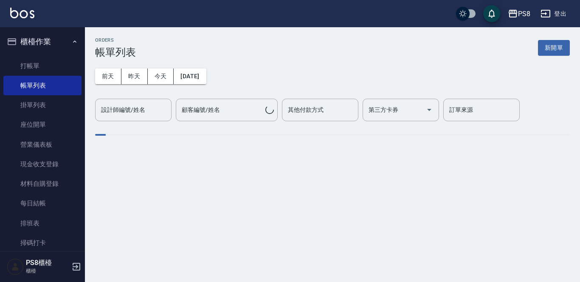
click at [133, 103] on div "設計師編號/姓名 設計師編號/姓名" at bounding box center [133, 110] width 76 height 23
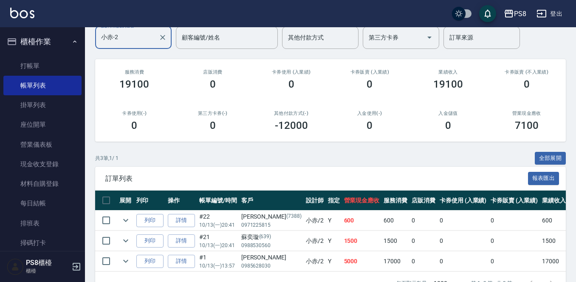
scroll to position [102, 0]
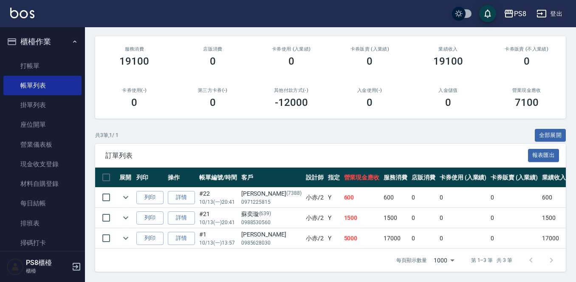
type input "小赤-2"
